Goal: Transaction & Acquisition: Purchase product/service

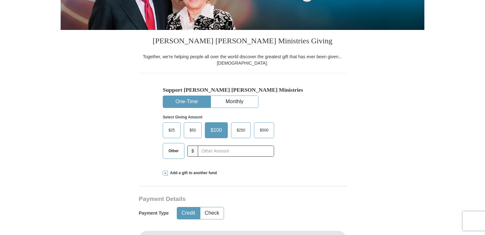
scroll to position [130, 0]
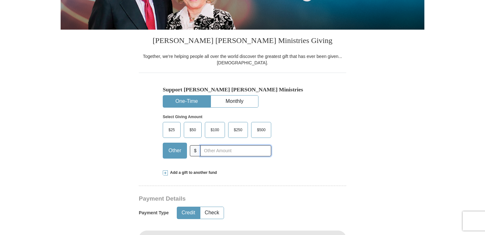
click at [244, 151] on input "text" at bounding box center [235, 150] width 71 height 11
type input "333"
click at [346, 148] on div "Support [PERSON_NAME] [PERSON_NAME] Ministries One-Time Monthly Select Giving A…" at bounding box center [242, 118] width 207 height 91
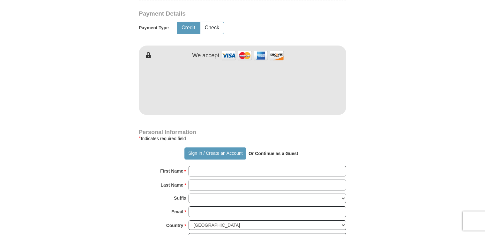
scroll to position [319, 0]
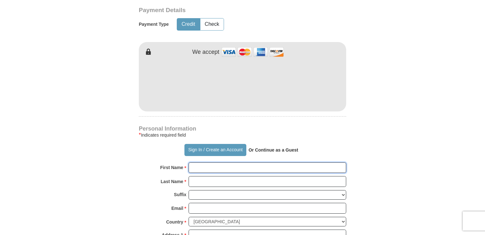
click at [203, 166] on input "First Name *" at bounding box center [266, 168] width 157 height 11
type input "[PERSON_NAME]"
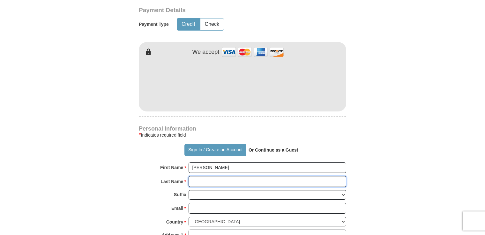
type input "badulescu"
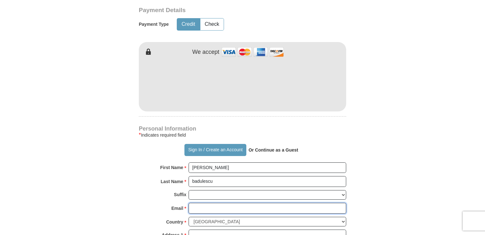
type input "[EMAIL_ADDRESS][DOMAIN_NAME]"
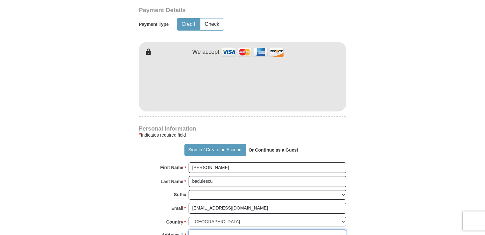
type input "[STREET_ADDRESS][PERSON_NAME]"
type input "[GEOGRAPHIC_DATA], [GEOGRAPHIC_DATA]"
type input "33021"
type input "9542607977"
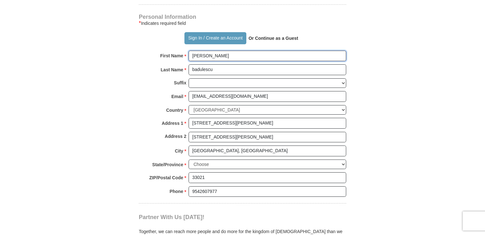
scroll to position [432, 0]
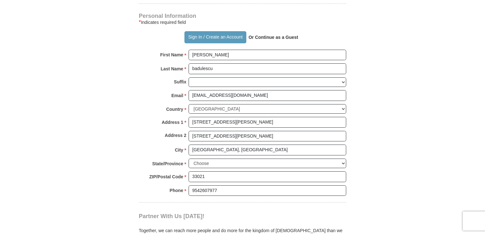
click at [308, 135] on input "[STREET_ADDRESS][PERSON_NAME]" at bounding box center [266, 136] width 157 height 11
type input "5"
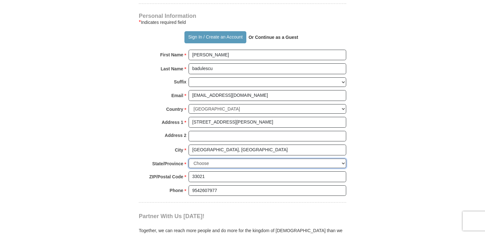
click at [268, 161] on select "Choose [US_STATE] [US_STATE] [US_STATE] [US_STATE] [US_STATE] Armed Forces Amer…" at bounding box center [266, 164] width 157 height 10
select select "FL"
click at [188, 159] on select "Choose [US_STATE] [US_STATE] [US_STATE] [US_STATE] [US_STATE] Armed Forces Amer…" at bounding box center [266, 164] width 157 height 10
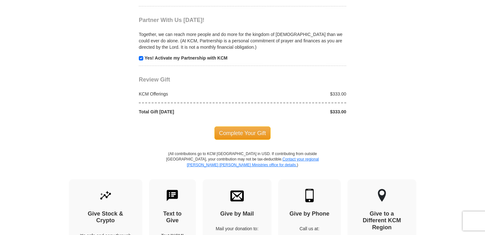
scroll to position [630, 0]
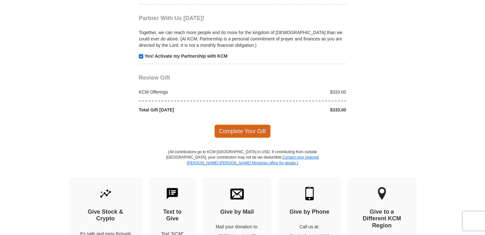
click at [252, 127] on span "Complete Your Gift" at bounding box center [242, 131] width 56 height 13
